Goal: Transaction & Acquisition: Download file/media

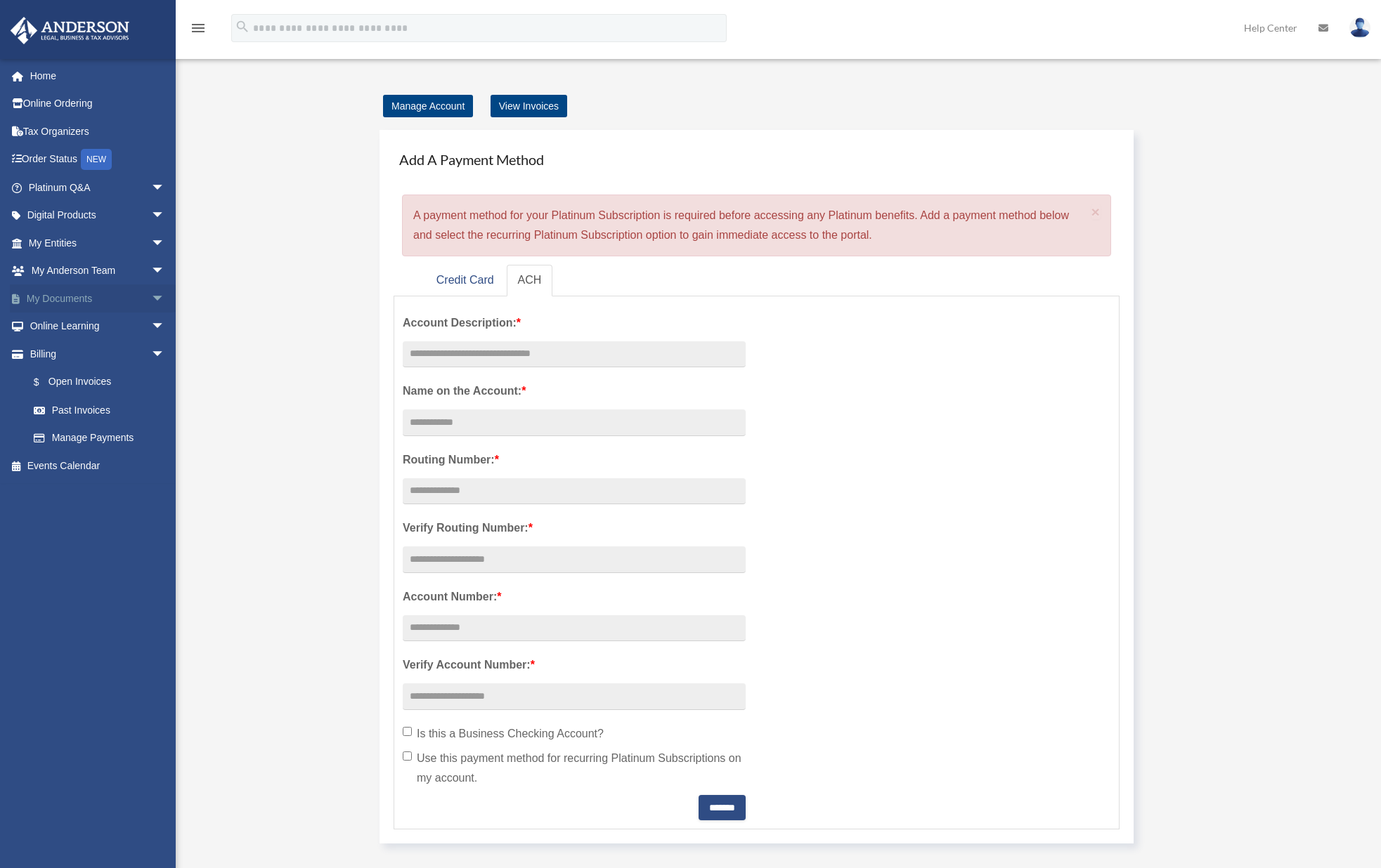
click at [155, 294] on span "arrow_drop_down" at bounding box center [165, 299] width 28 height 29
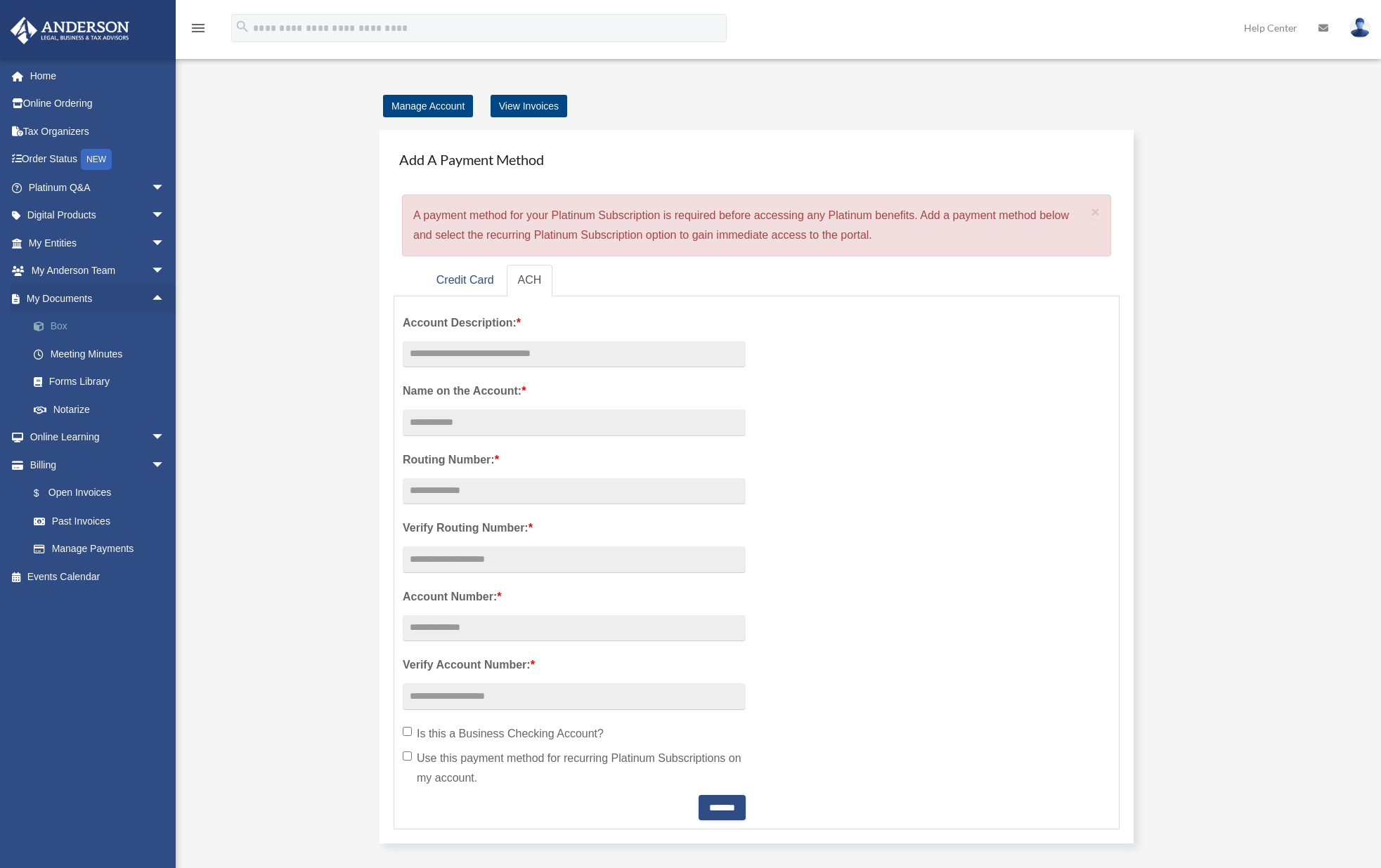
click at [67, 331] on link "Box" at bounding box center [103, 326] width 166 height 28
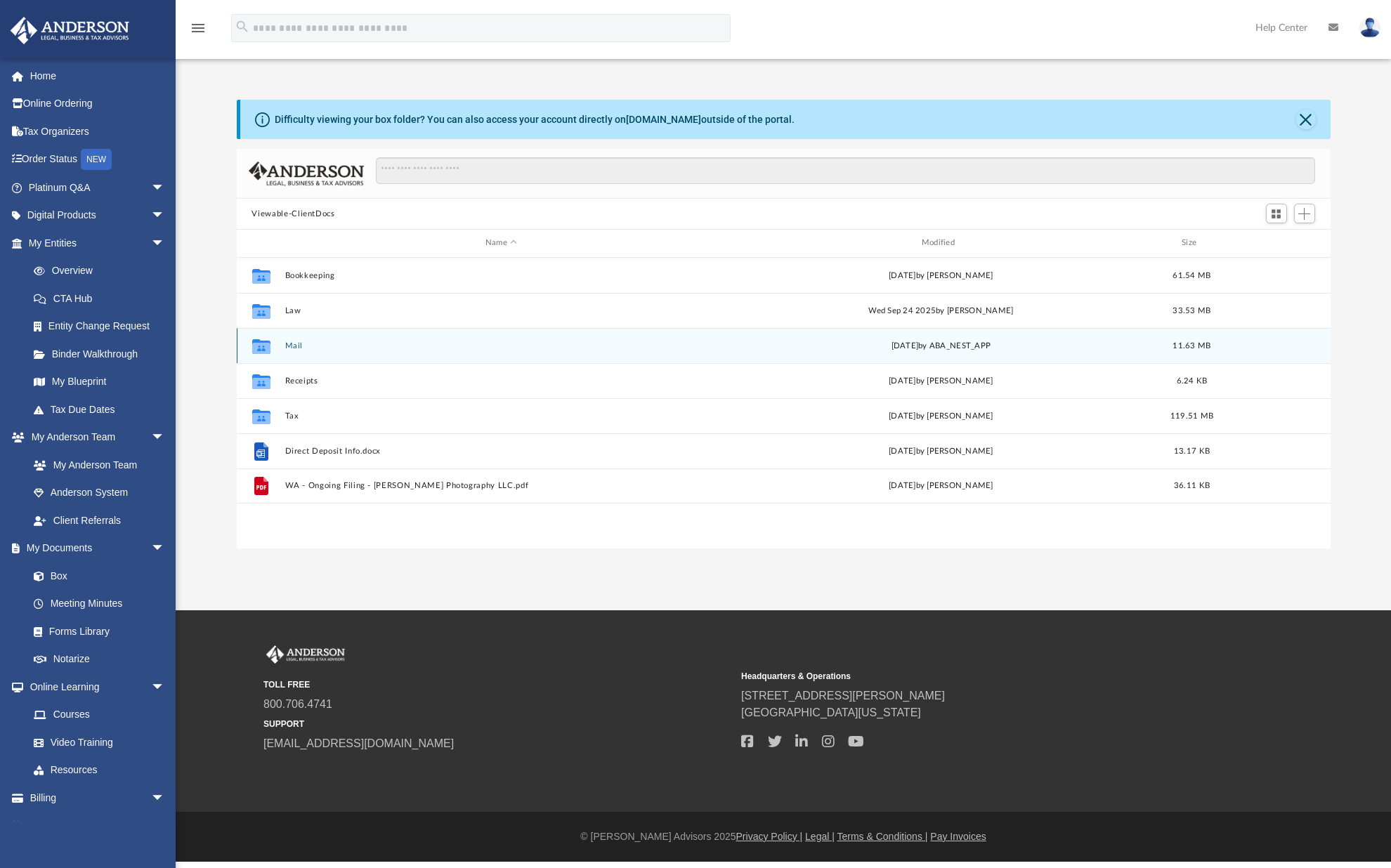
scroll to position [309, 1083]
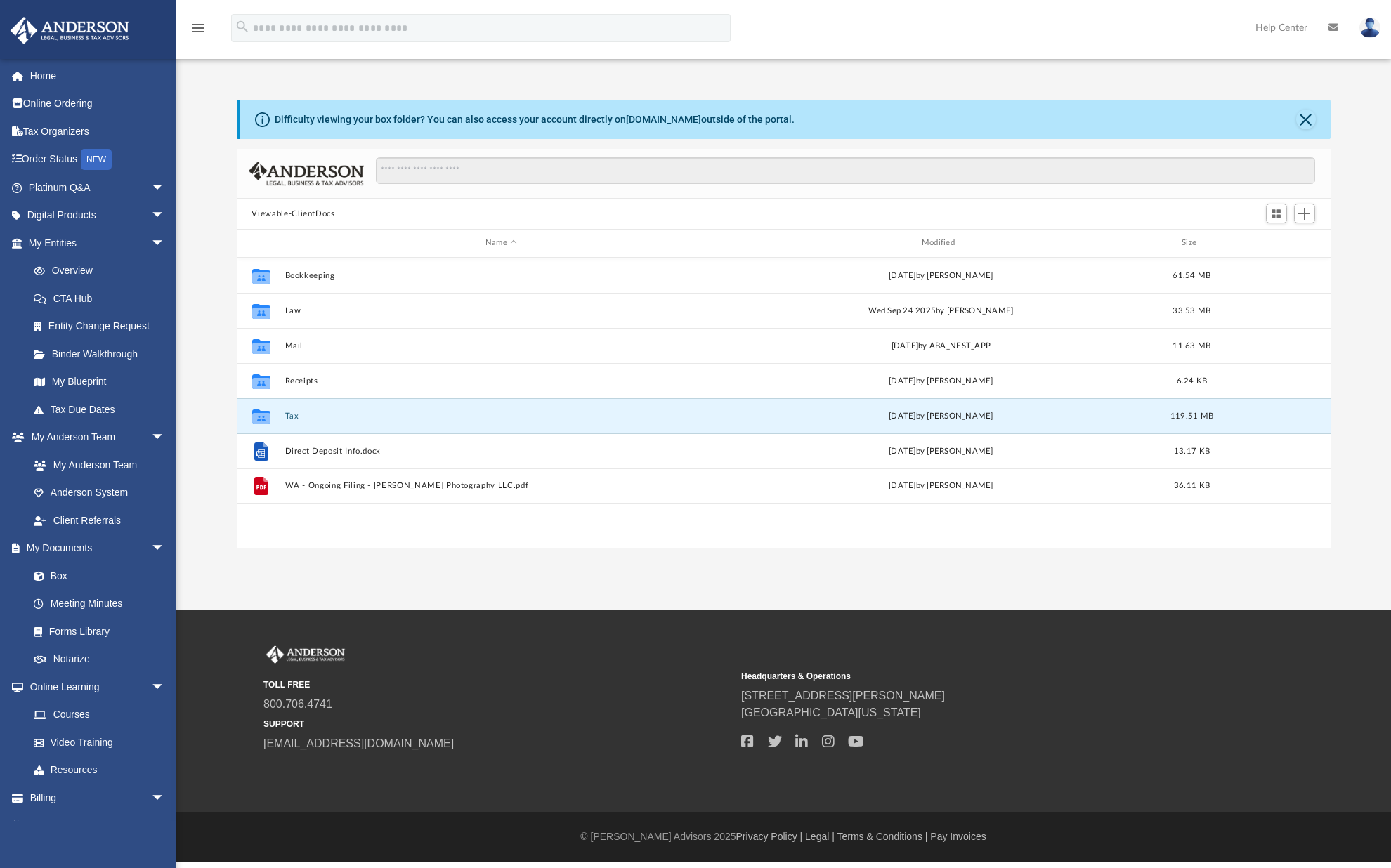
click at [287, 417] on button "Tax" at bounding box center [502, 417] width 433 height 9
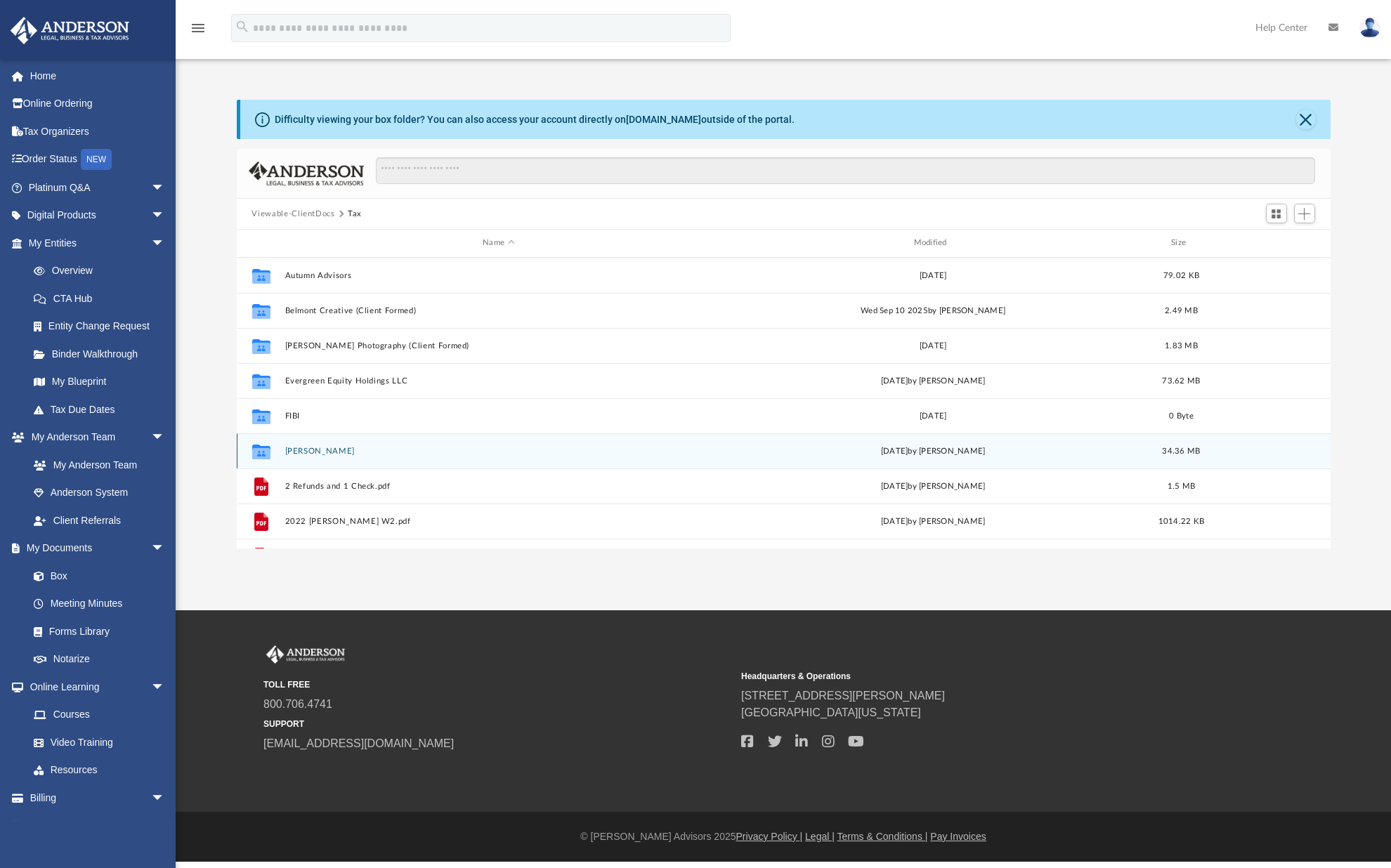
click at [338, 451] on button "Phillips, Ryan" at bounding box center [498, 451] width 428 height 9
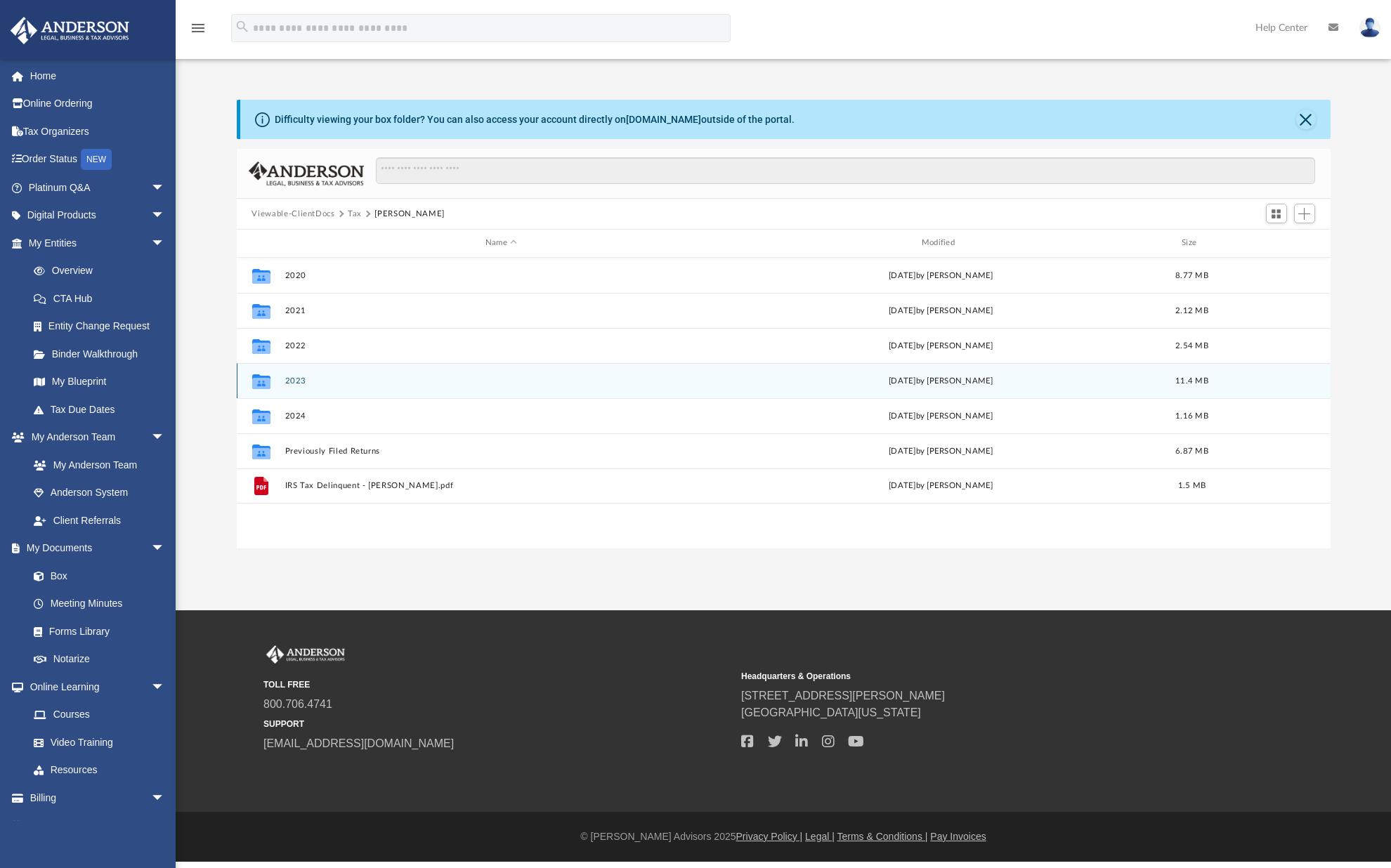
click at [292, 384] on button "2023" at bounding box center [502, 381] width 433 height 9
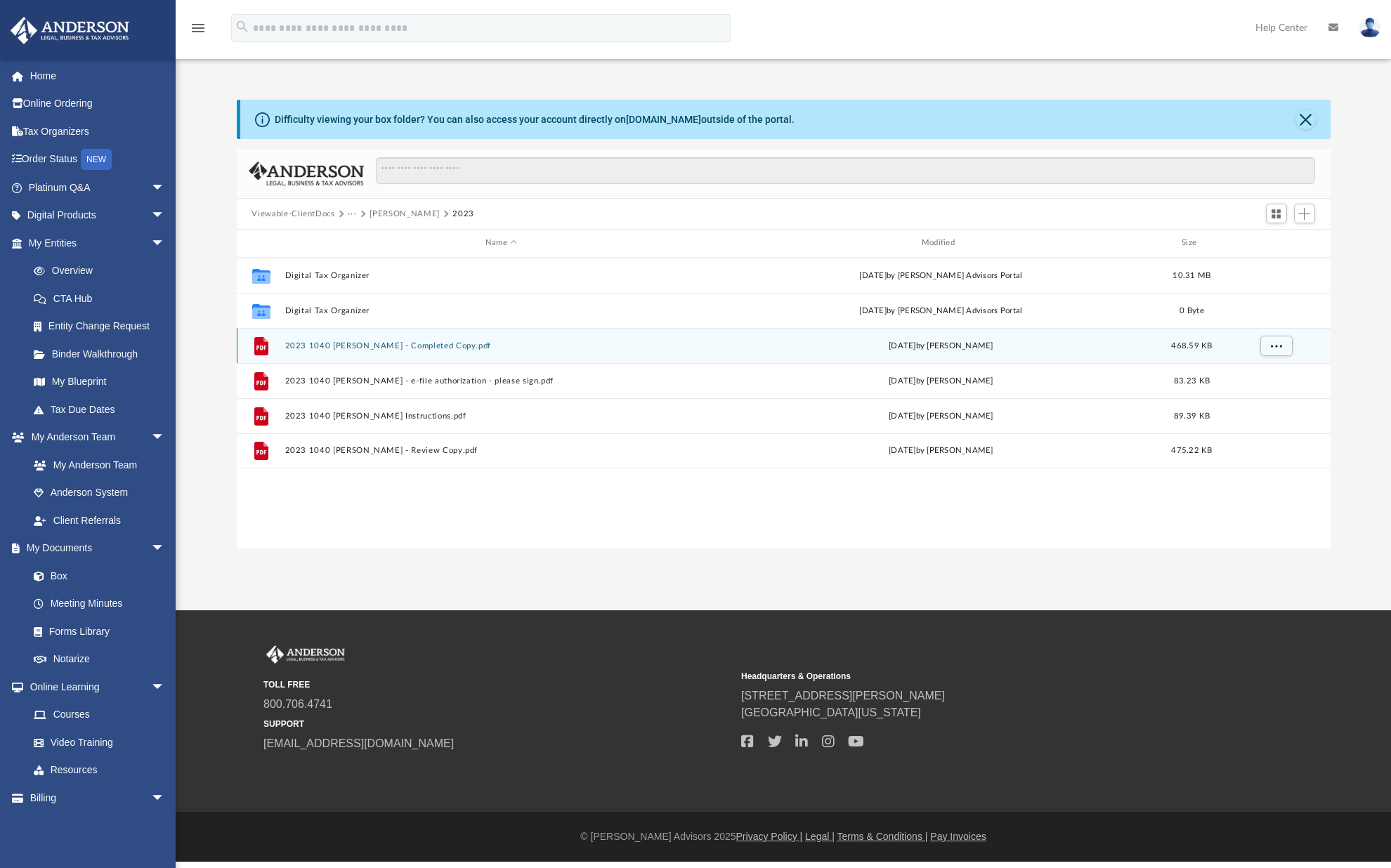
click at [436, 348] on button "2023 1040 Phillips, Ryan - Completed Copy.pdf" at bounding box center [502, 346] width 433 height 9
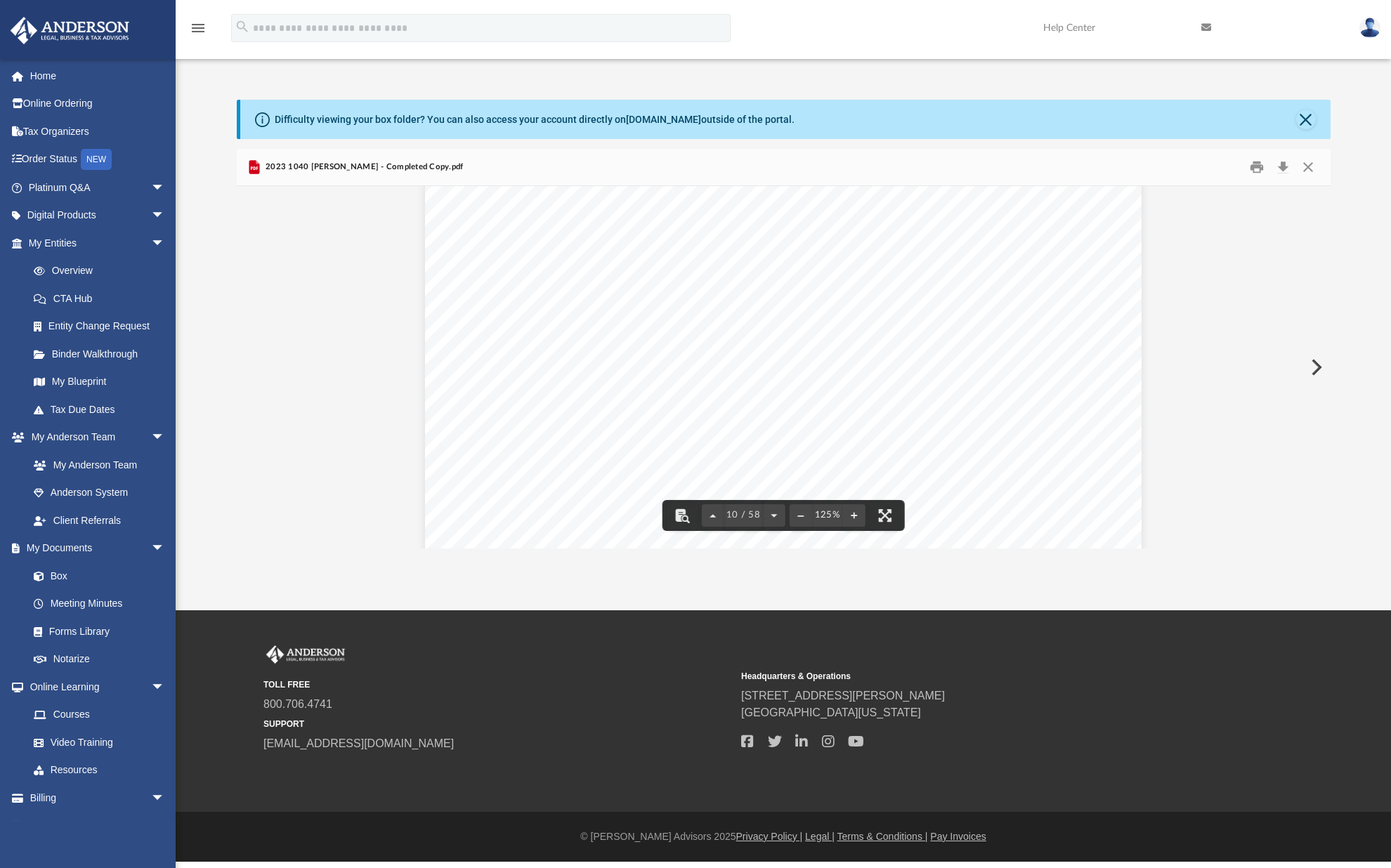
scroll to position [8852, 0]
click at [1285, 165] on button "Download" at bounding box center [1283, 168] width 25 height 22
